Goal: Transaction & Acquisition: Obtain resource

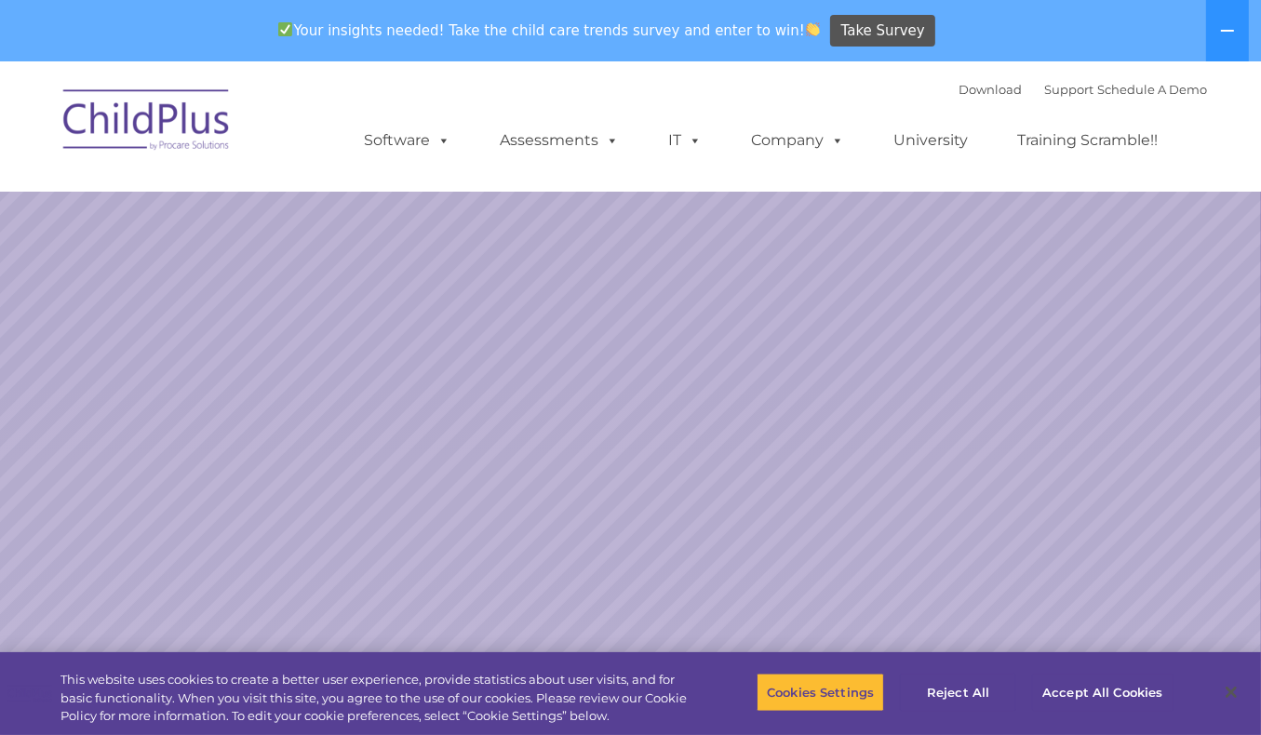
select select "MEDIUM"
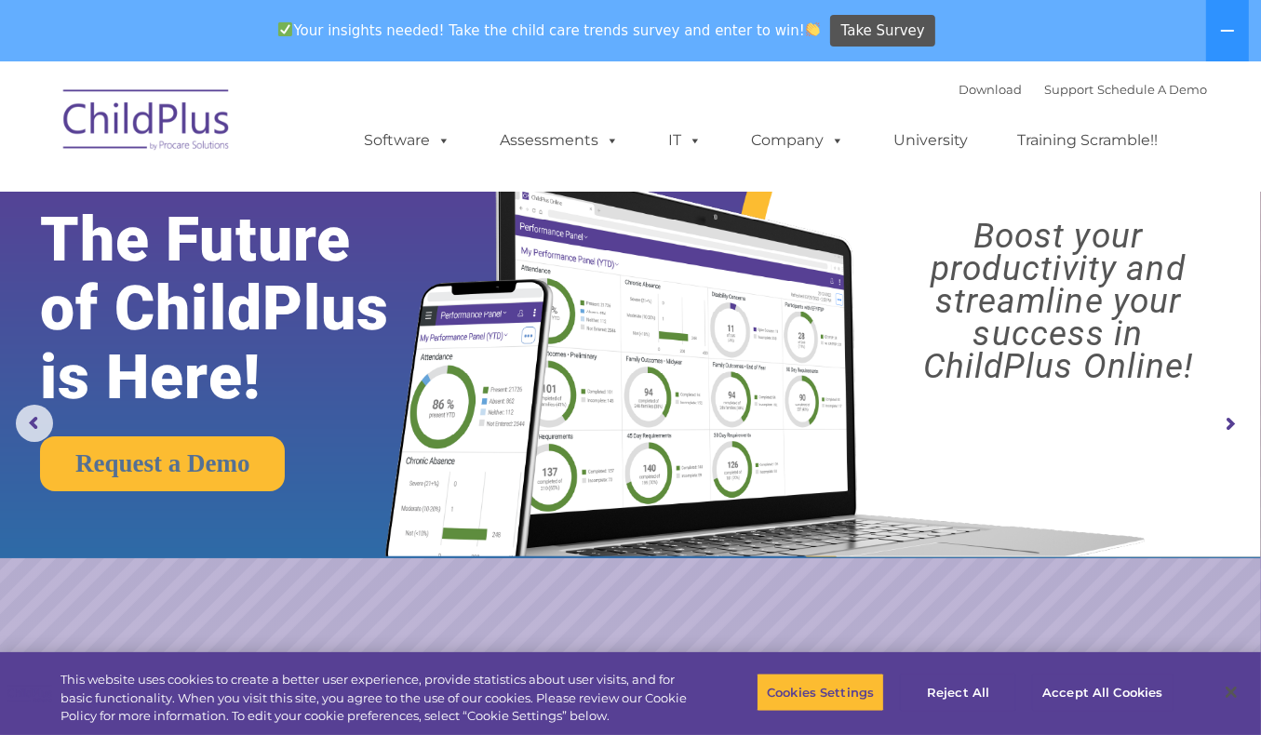
click at [1217, 411] on rs-arrow at bounding box center [1229, 424] width 37 height 37
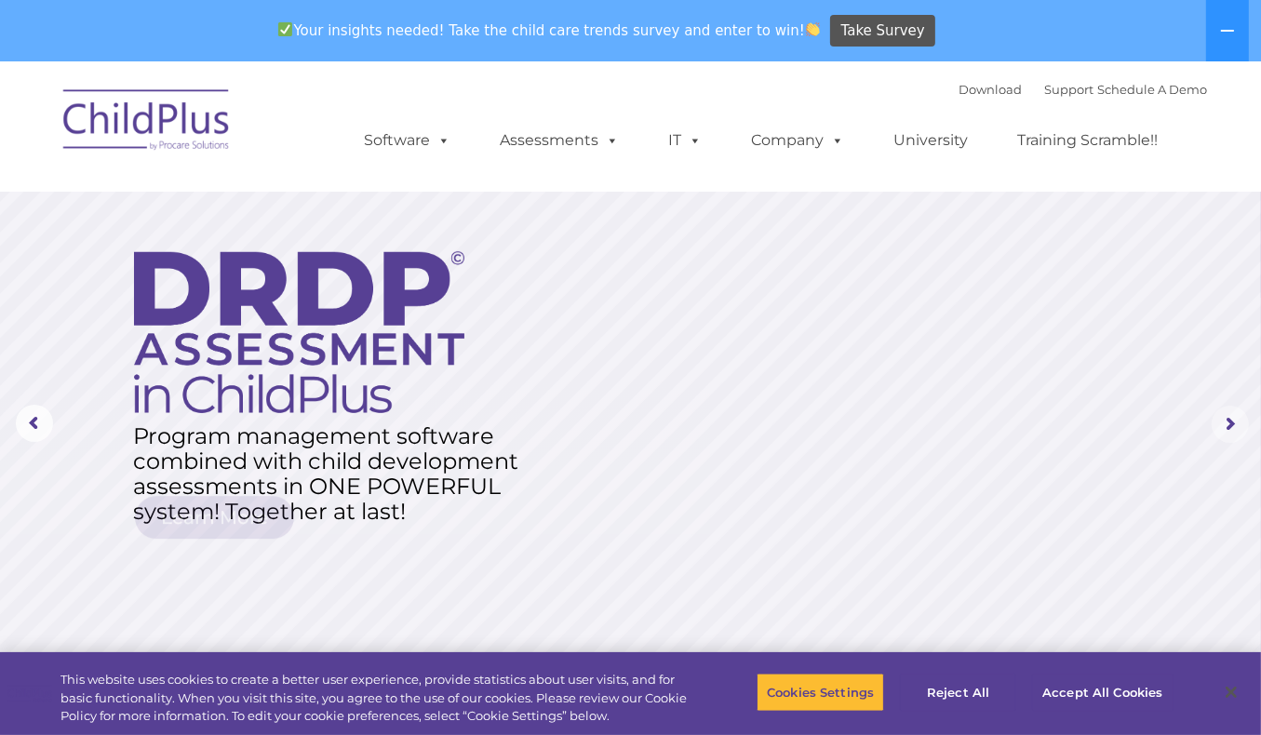
click at [1227, 425] on rs-arrow at bounding box center [1229, 424] width 37 height 37
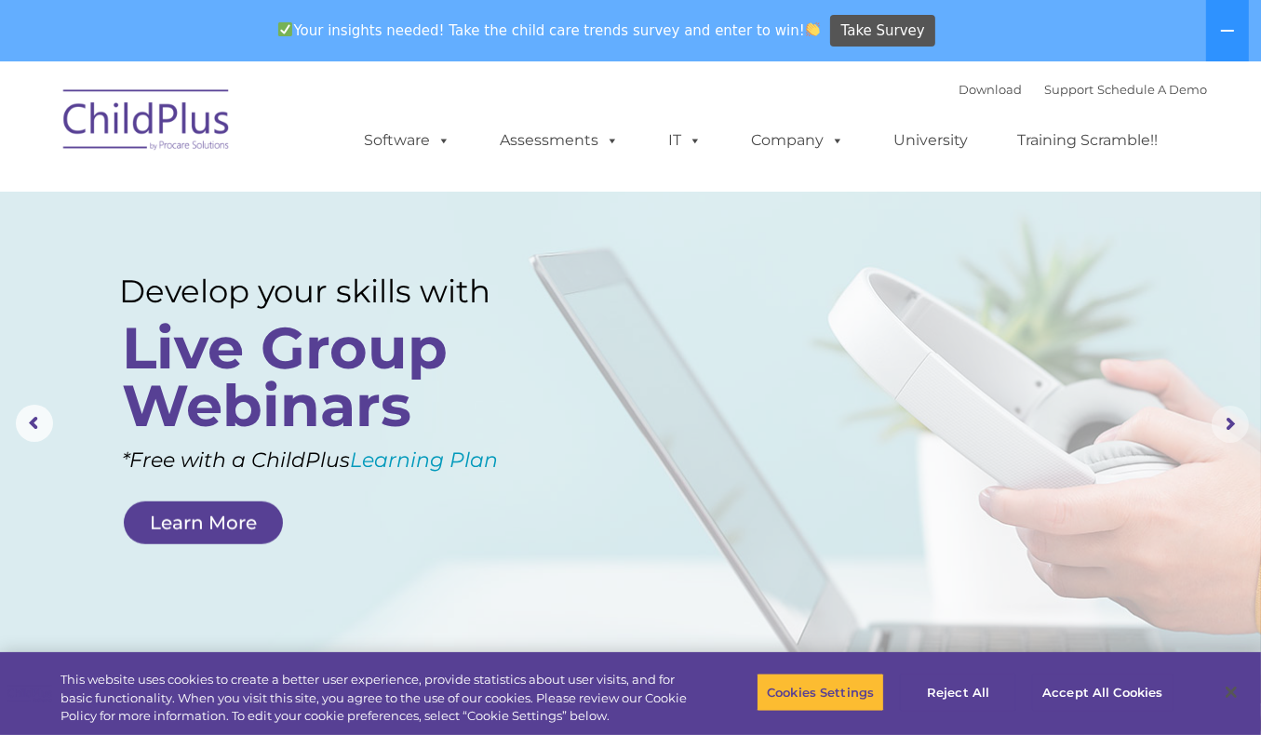
click at [1237, 421] on rs-arrow at bounding box center [1229, 424] width 37 height 37
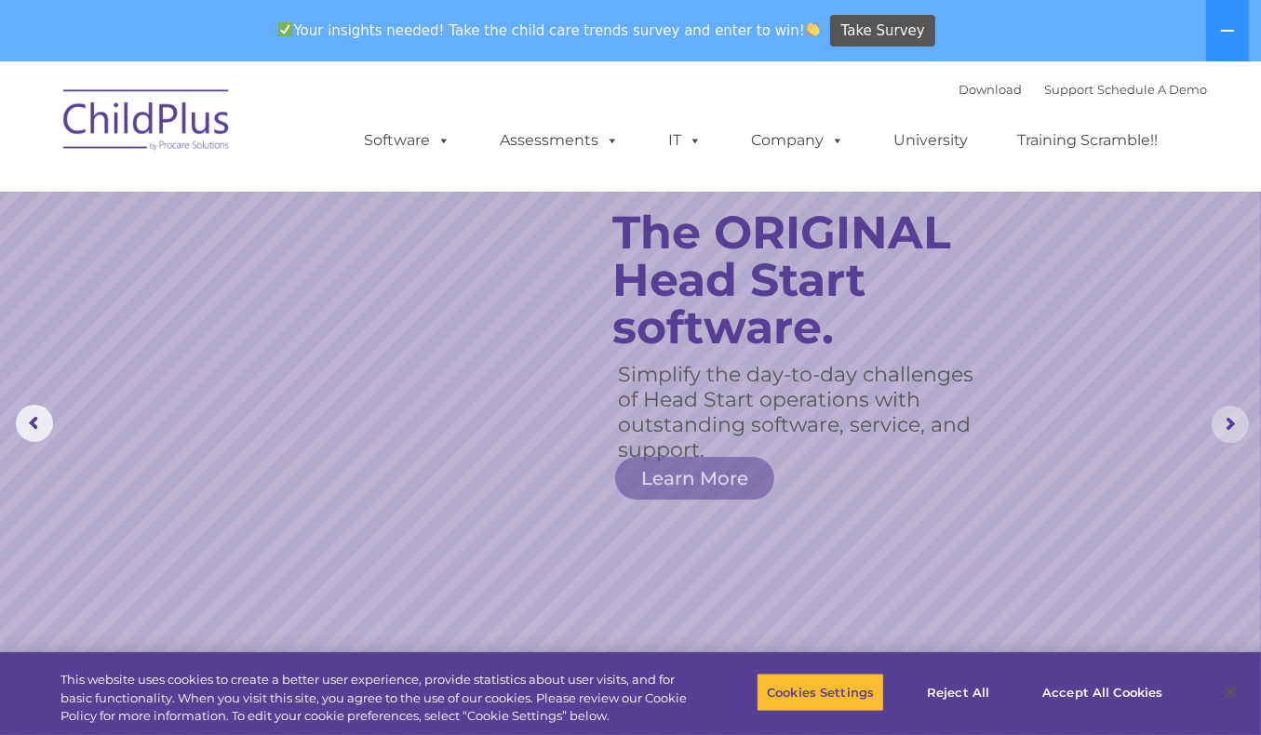
click at [1235, 417] on rs-arrow at bounding box center [1229, 424] width 37 height 37
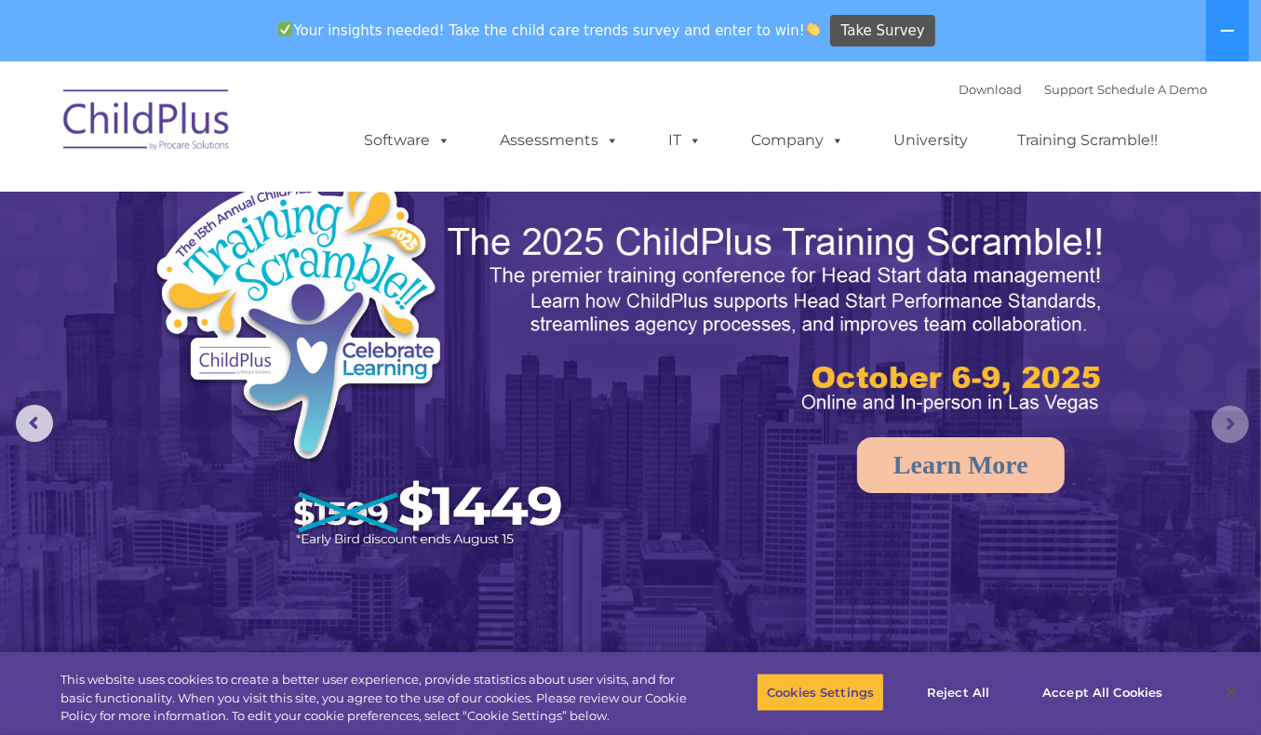
click at [1235, 417] on rs-arrow at bounding box center [1229, 424] width 37 height 37
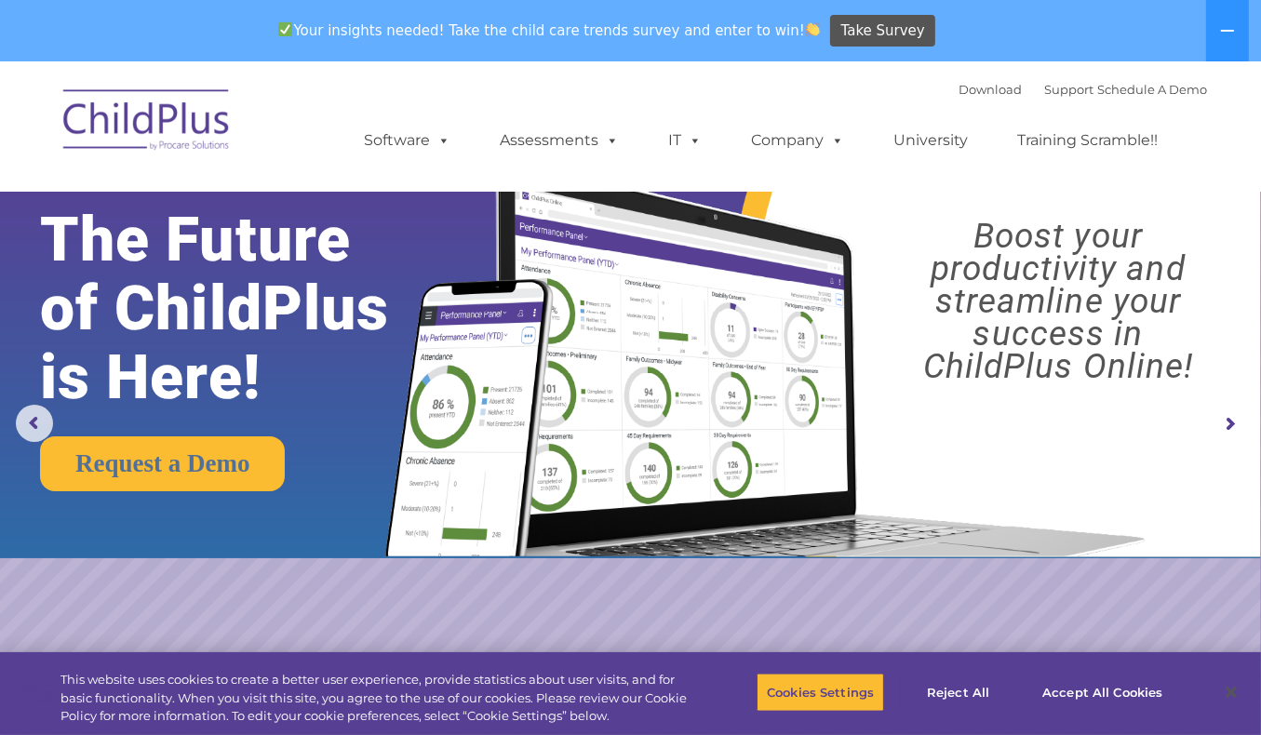
click at [1235, 417] on rs-arrow at bounding box center [1229, 424] width 37 height 37
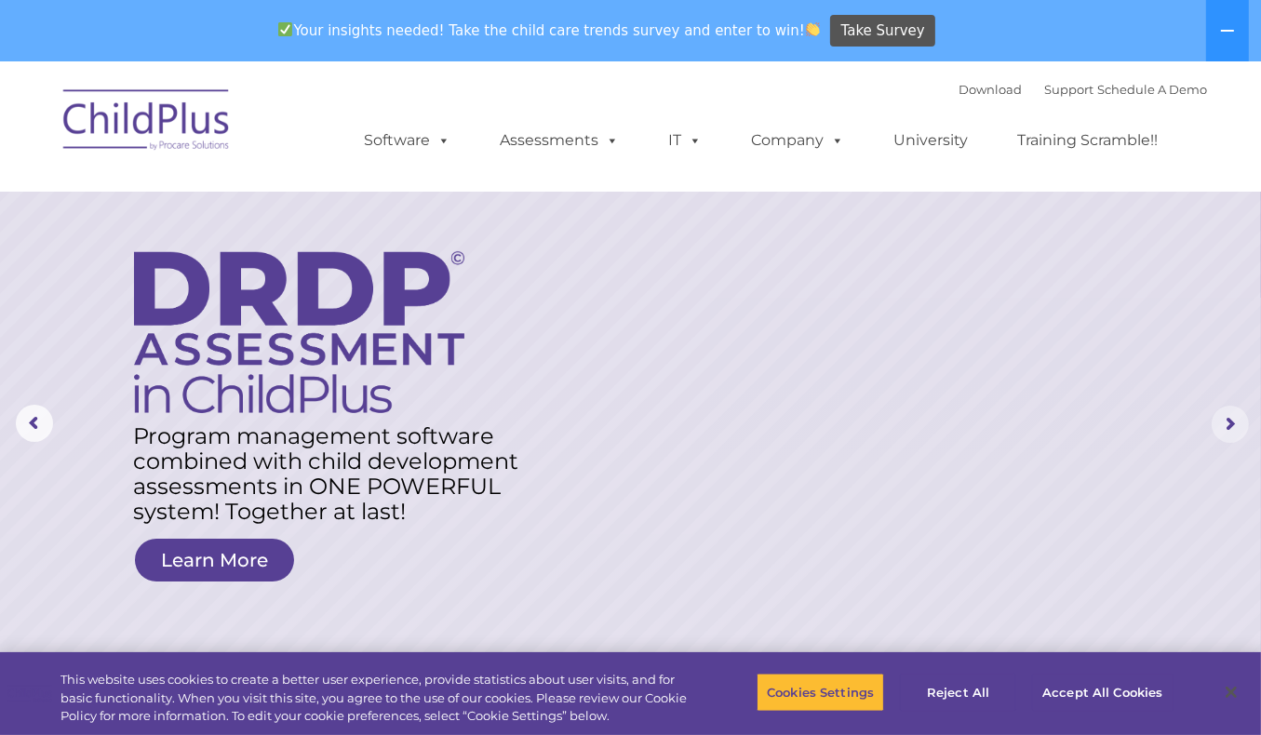
click at [1235, 416] on rs-arrow at bounding box center [1229, 424] width 37 height 37
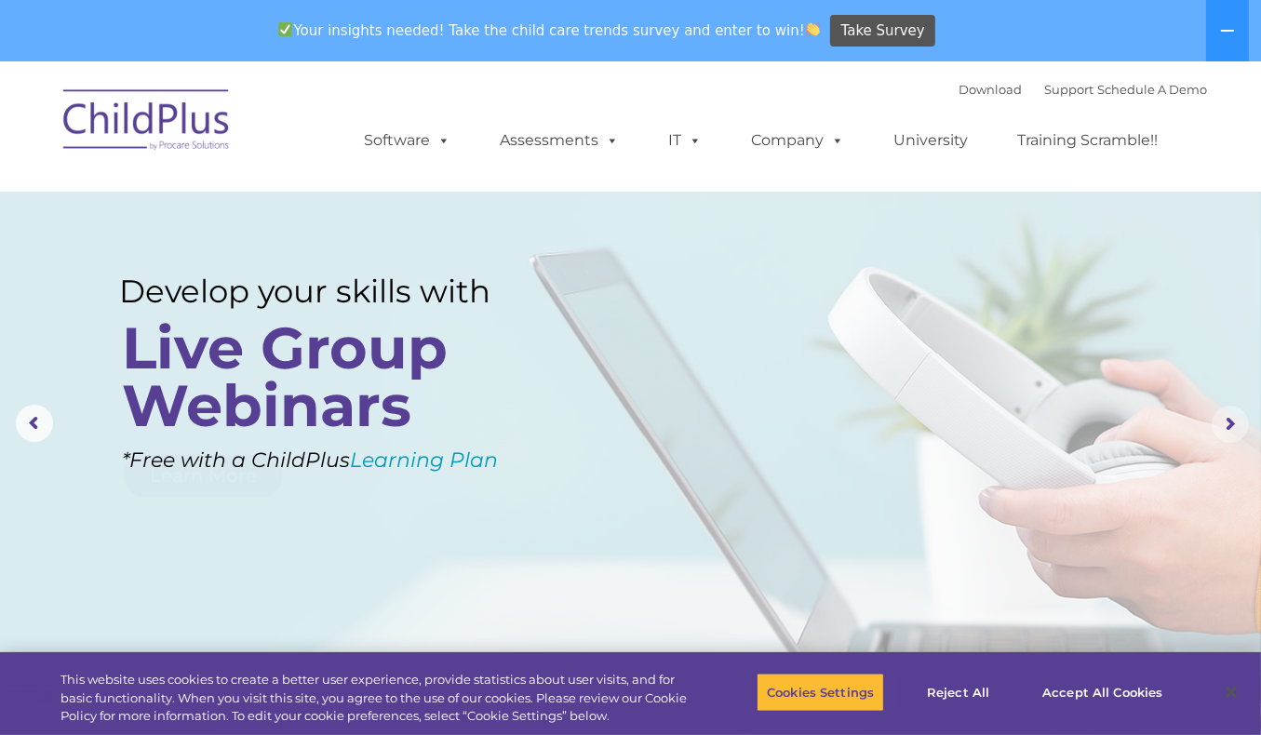
click at [1235, 416] on rs-arrow at bounding box center [1229, 424] width 37 height 37
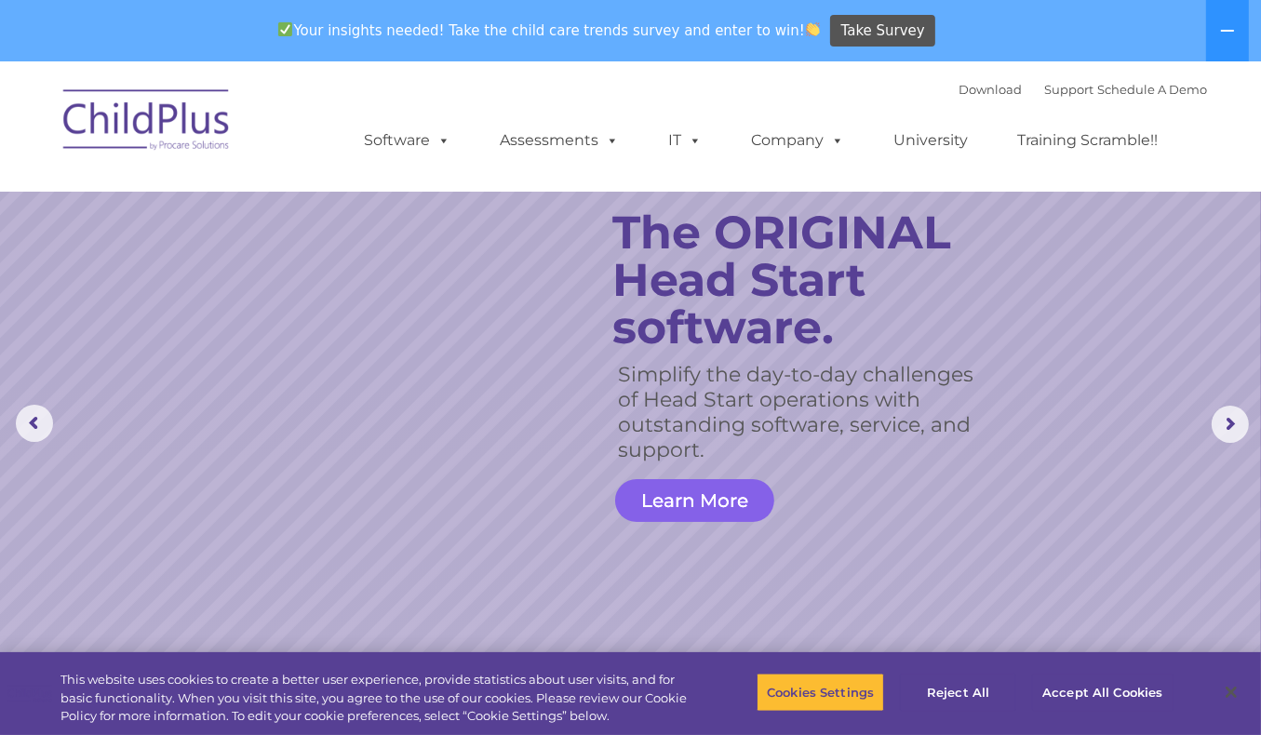
click at [715, 501] on link "Learn More" at bounding box center [694, 500] width 159 height 43
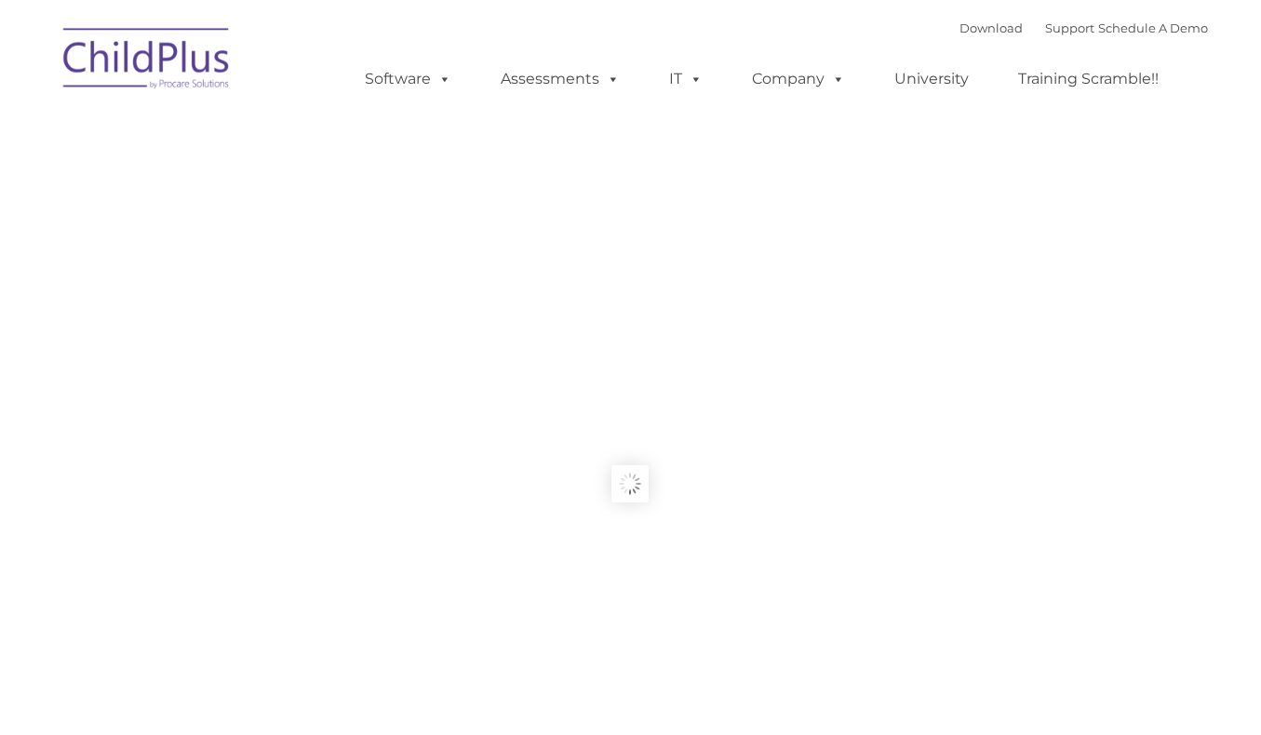
type input ""
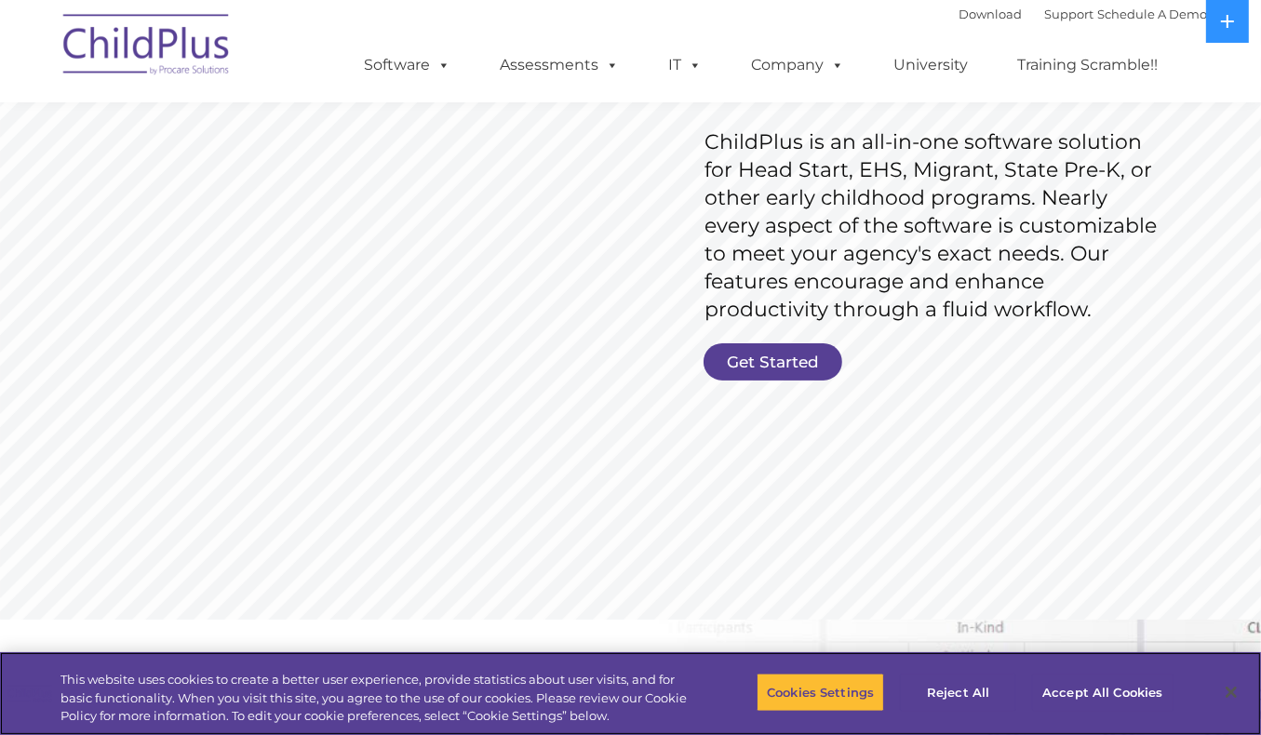
scroll to position [284, 0]
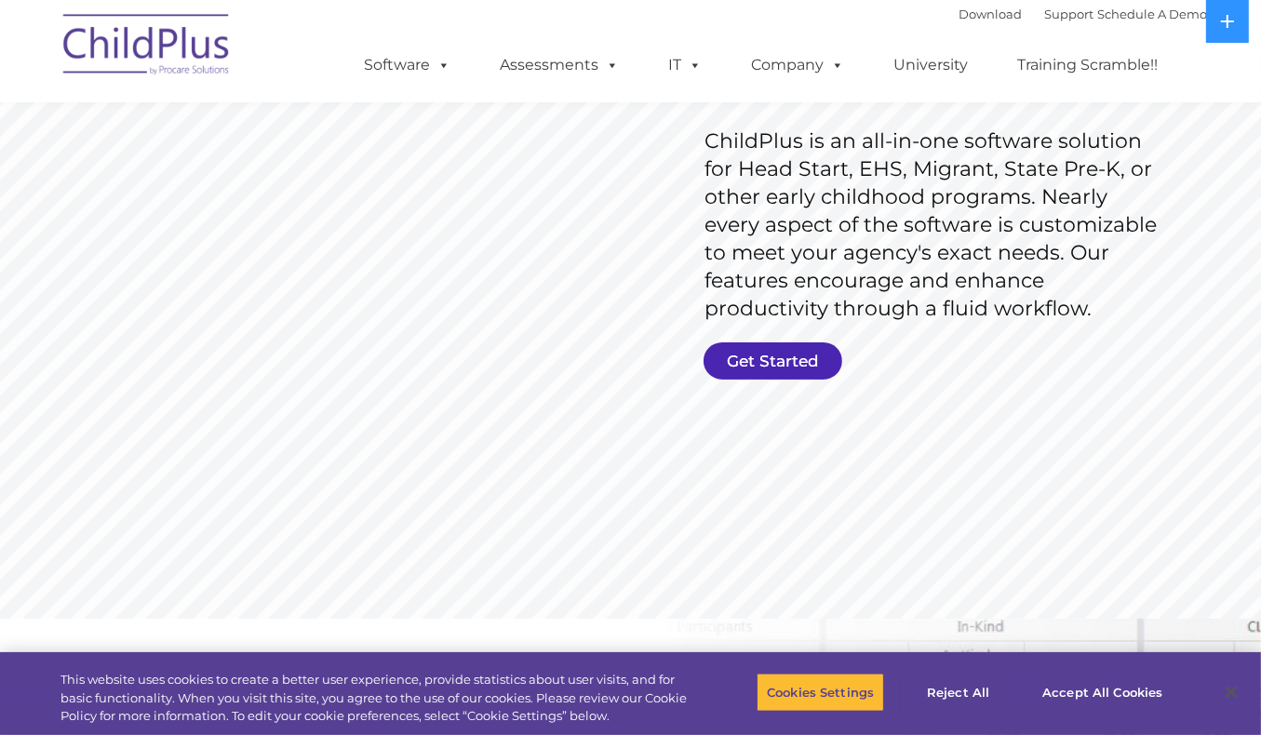
click at [742, 364] on link "Get Started" at bounding box center [772, 360] width 139 height 37
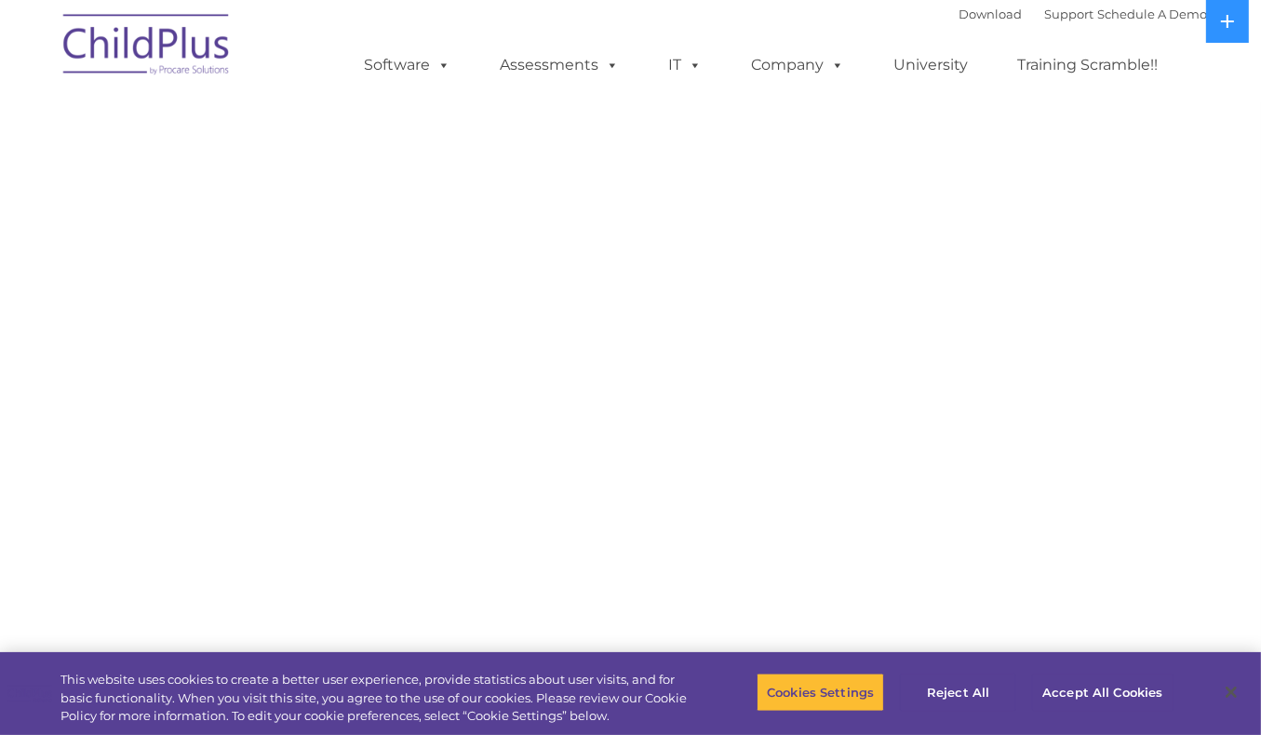
select select "MEDIUM"
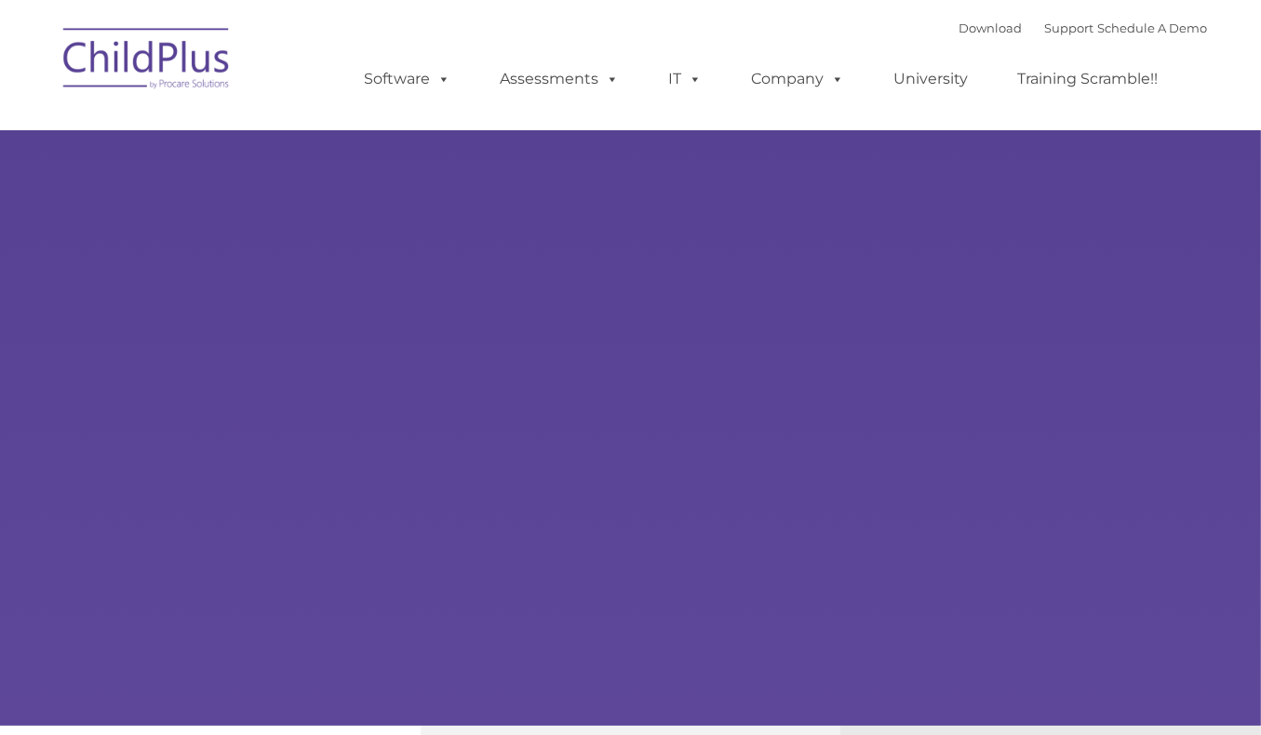
type input ""
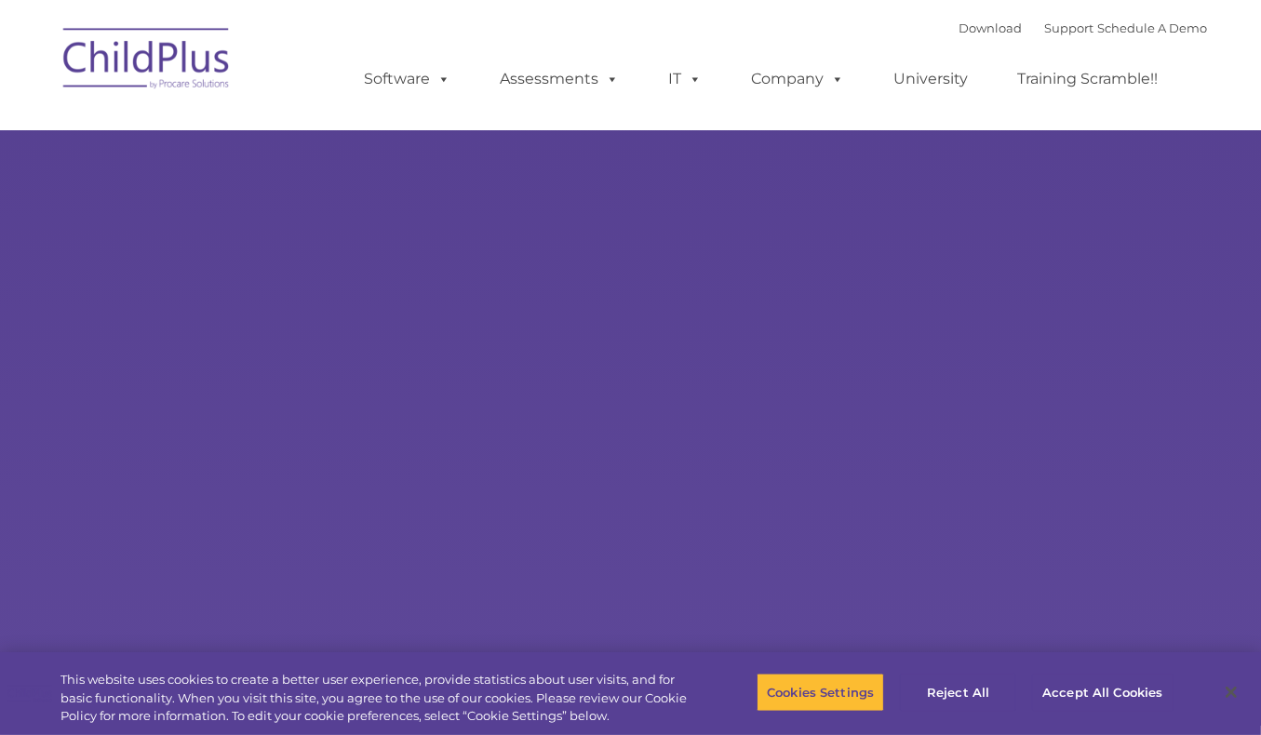
select select "MEDIUM"
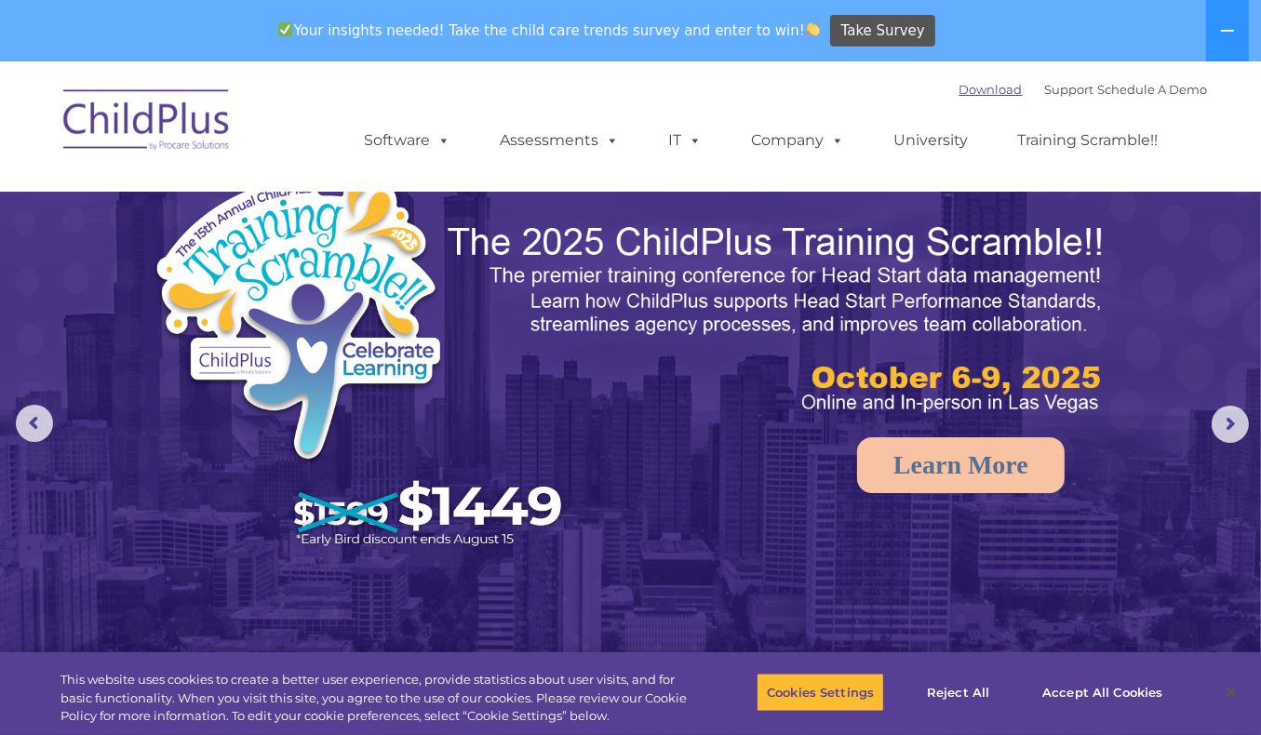
click at [968, 94] on link "Download" at bounding box center [990, 89] width 63 height 15
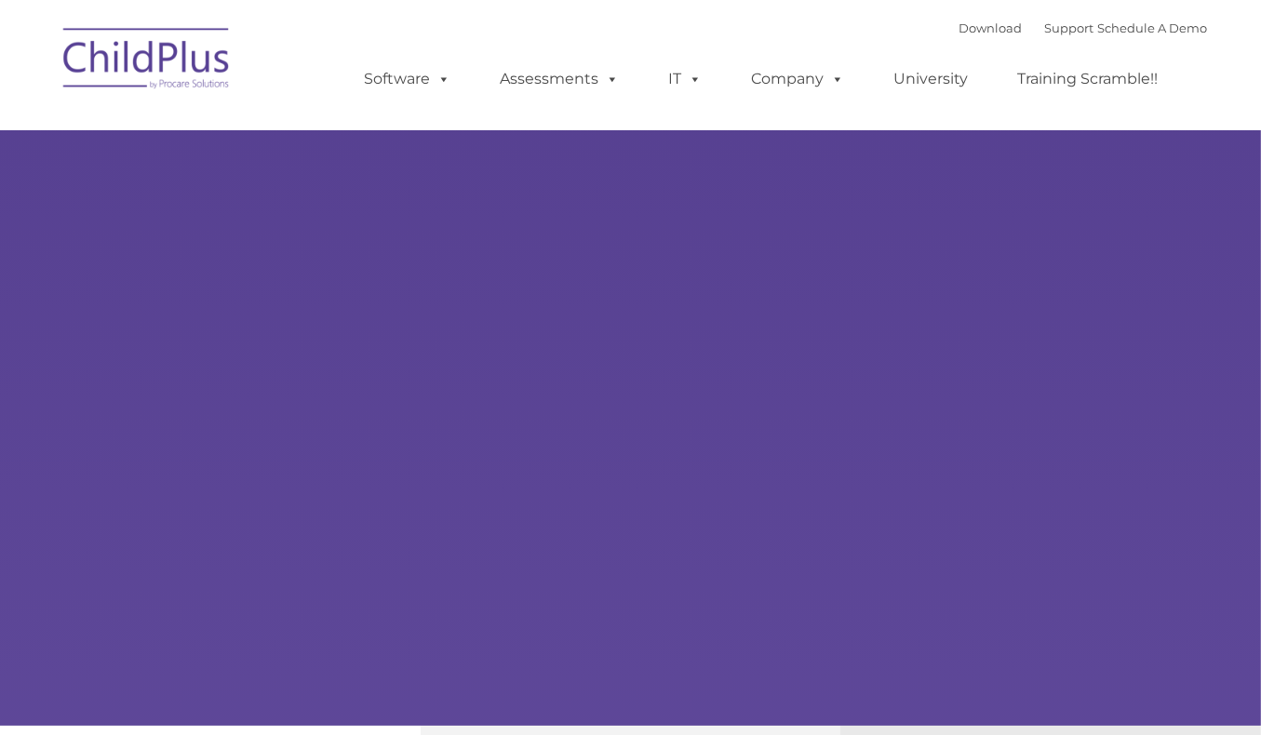
type input ""
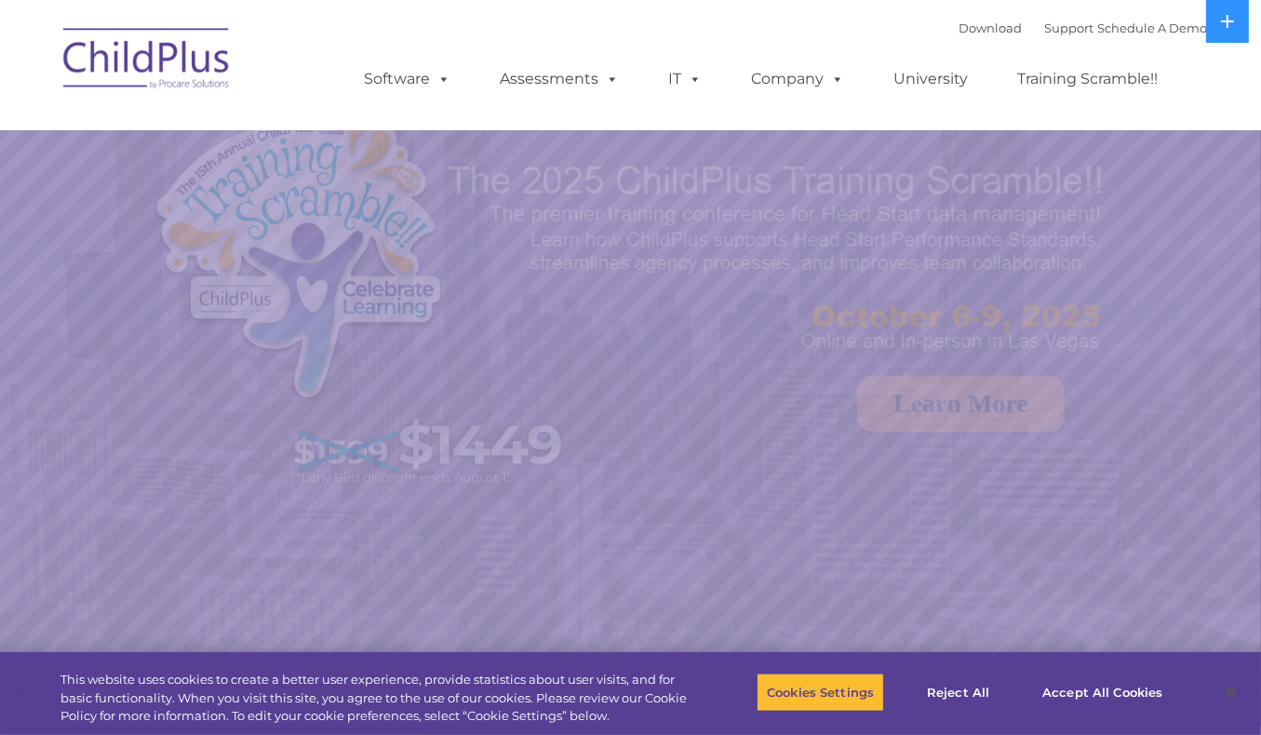
select select "MEDIUM"
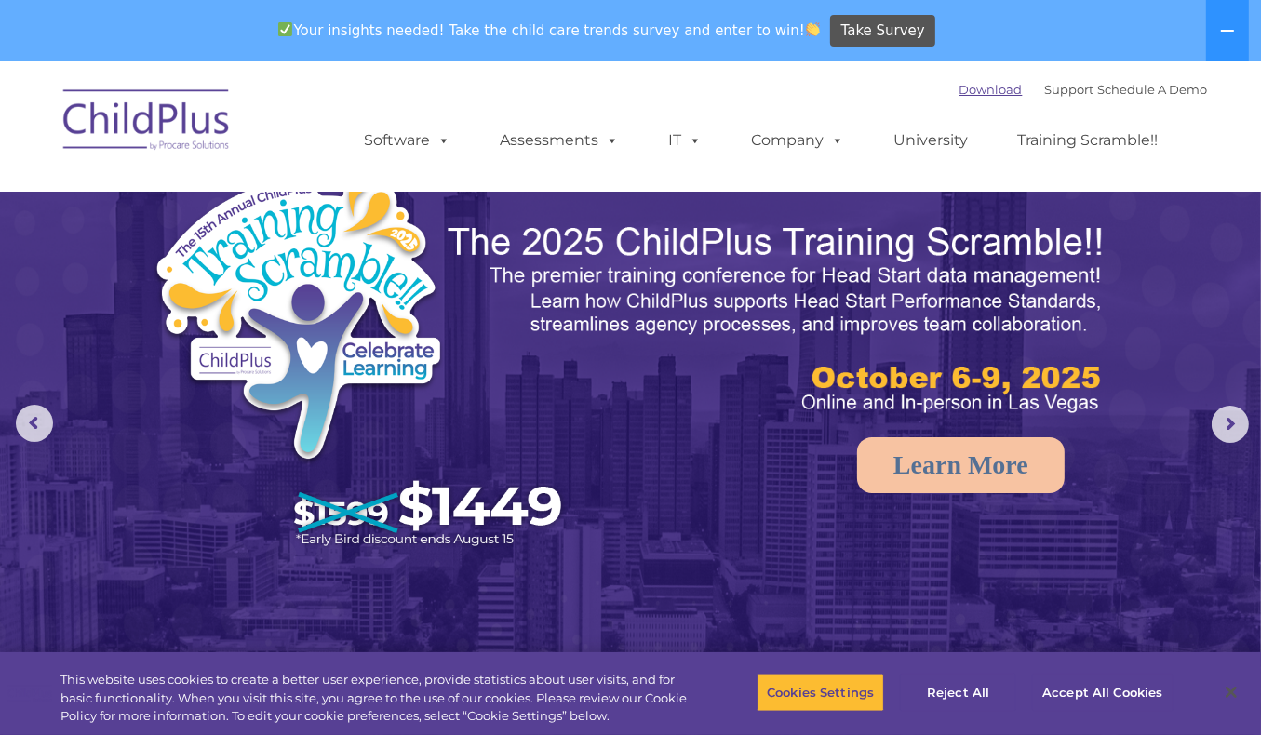
click at [968, 84] on link "Download" at bounding box center [990, 89] width 63 height 15
